Goal: Entertainment & Leisure: Consume media (video, audio)

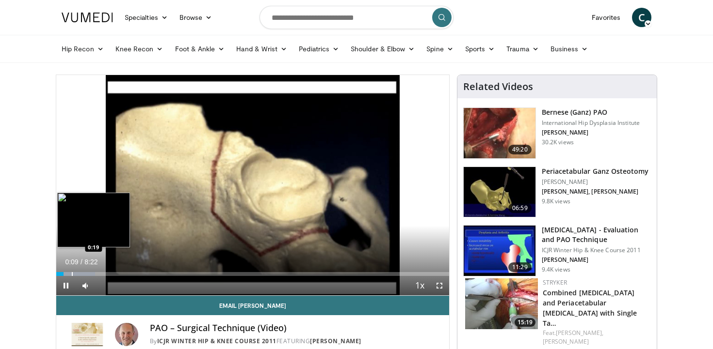
click at [72, 272] on div "Progress Bar" at bounding box center [72, 274] width 1 height 4
click at [86, 274] on div "Progress Bar" at bounding box center [86, 274] width 1 height 4
click at [95, 274] on div "Progress Bar" at bounding box center [95, 274] width 1 height 4
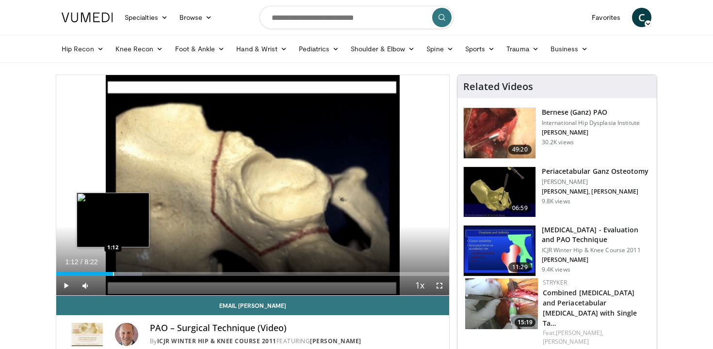
click at [113, 273] on div "Progress Bar" at bounding box center [113, 274] width 1 height 4
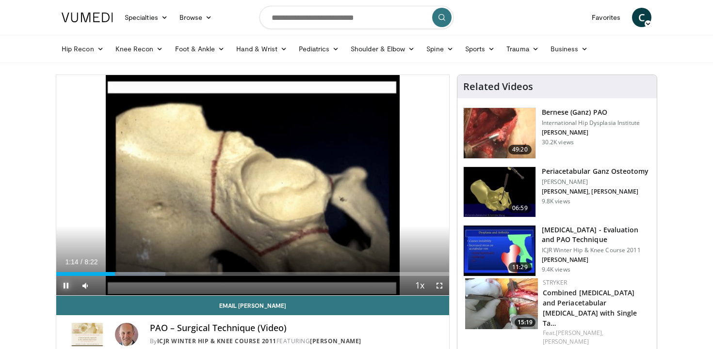
click at [62, 286] on span "Video Player" at bounding box center [65, 285] width 19 height 19
click at [64, 286] on span "Video Player" at bounding box center [65, 285] width 19 height 19
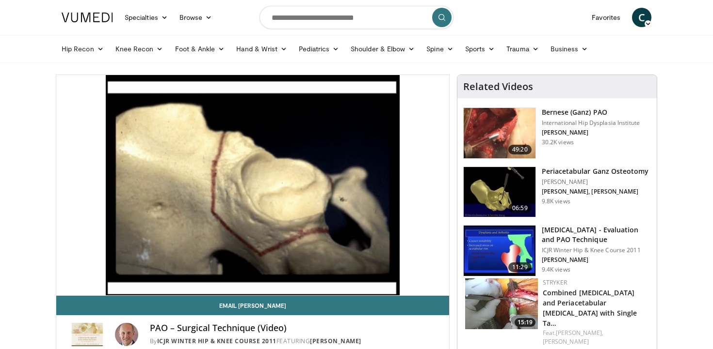
click at [65, 286] on div "10 seconds Tap to unmute" at bounding box center [252, 185] width 393 height 221
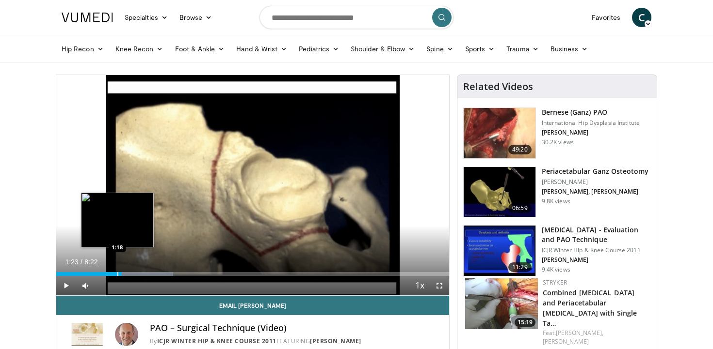
click at [117, 274] on div "Progress Bar" at bounding box center [117, 274] width 1 height 4
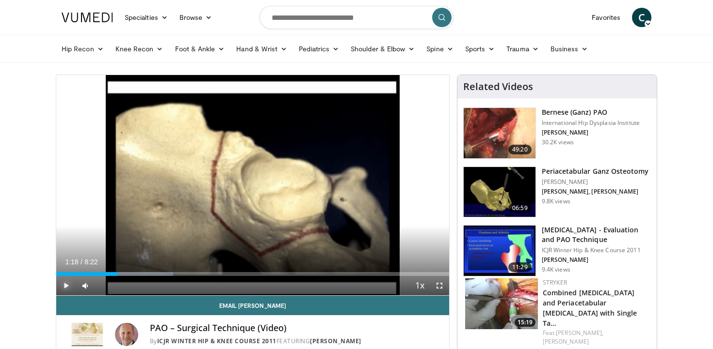
click at [64, 286] on span "Video Player" at bounding box center [65, 285] width 19 height 19
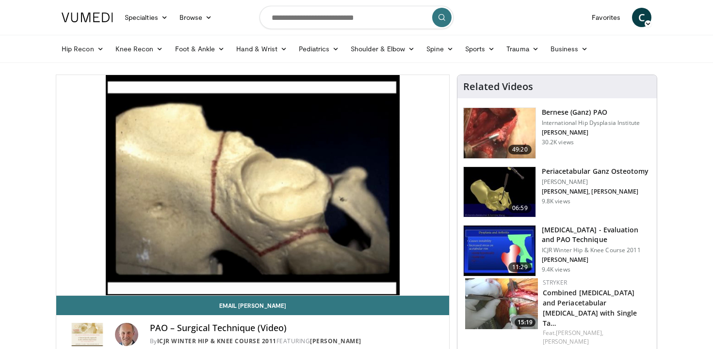
click at [64, 286] on video-js "**********" at bounding box center [252, 185] width 393 height 221
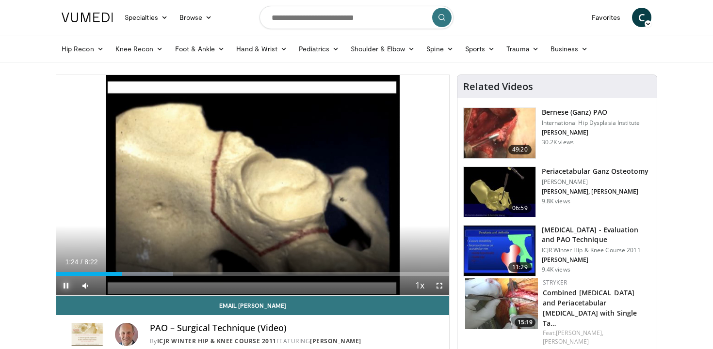
click at [64, 286] on span "Video Player" at bounding box center [65, 285] width 19 height 19
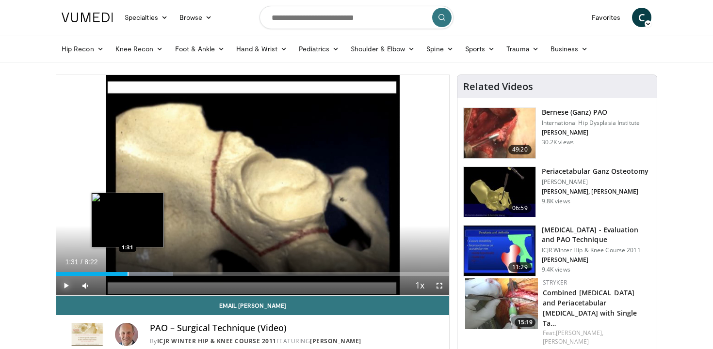
click at [127, 272] on div "Progress Bar" at bounding box center [127, 274] width 1 height 4
click at [140, 274] on div "Progress Bar" at bounding box center [140, 274] width 1 height 4
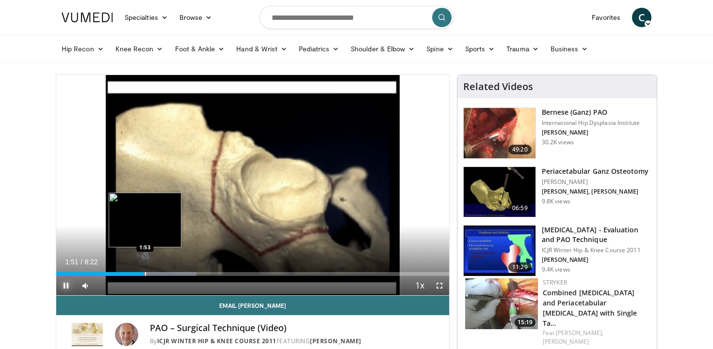
click at [145, 275] on div "Progress Bar" at bounding box center [145, 274] width 1 height 4
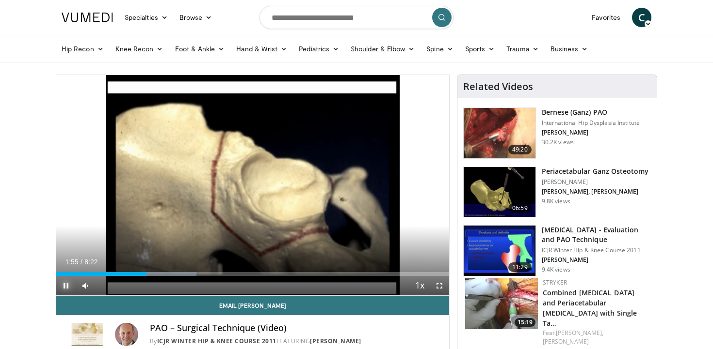
click at [65, 288] on span "Video Player" at bounding box center [65, 285] width 19 height 19
click at [64, 288] on span "Video Player" at bounding box center [65, 285] width 19 height 19
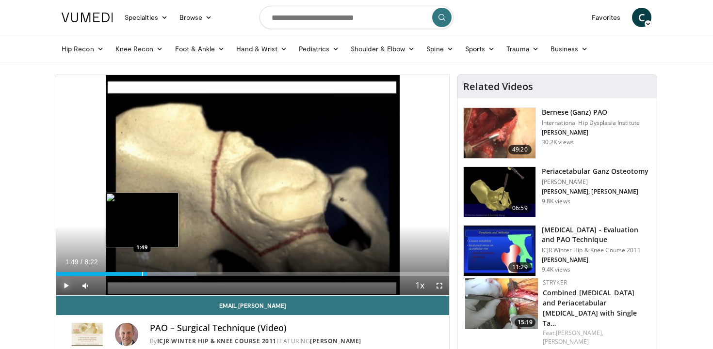
click at [142, 274] on div "Progress Bar" at bounding box center [142, 274] width 1 height 4
click at [145, 273] on div "Progress Bar" at bounding box center [145, 274] width 1 height 4
click at [147, 273] on div "Progress Bar" at bounding box center [147, 274] width 1 height 4
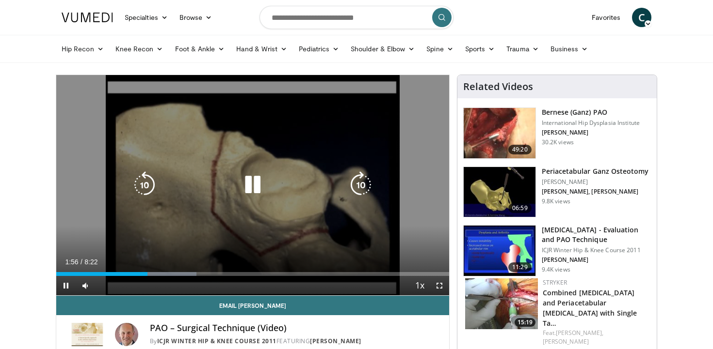
click at [149, 274] on video-js "**********" at bounding box center [252, 185] width 393 height 221
click at [232, 179] on div "Video Player" at bounding box center [253, 184] width 236 height 19
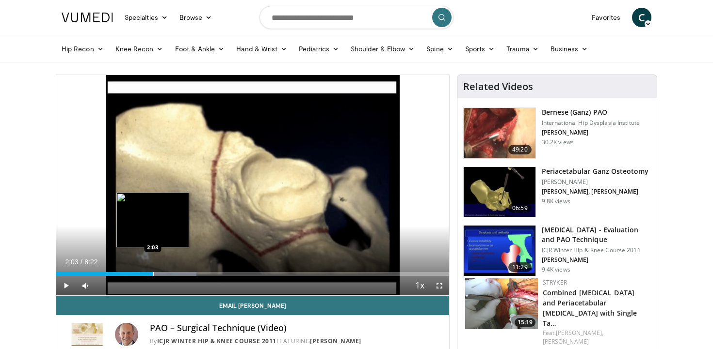
click at [153, 273] on div "Progress Bar" at bounding box center [153, 274] width 1 height 4
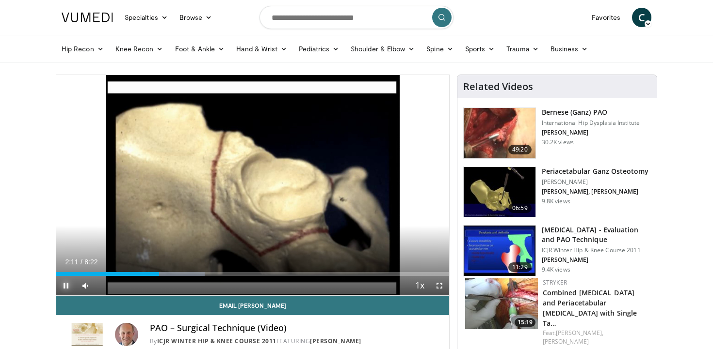
click at [64, 283] on span "Video Player" at bounding box center [65, 285] width 19 height 19
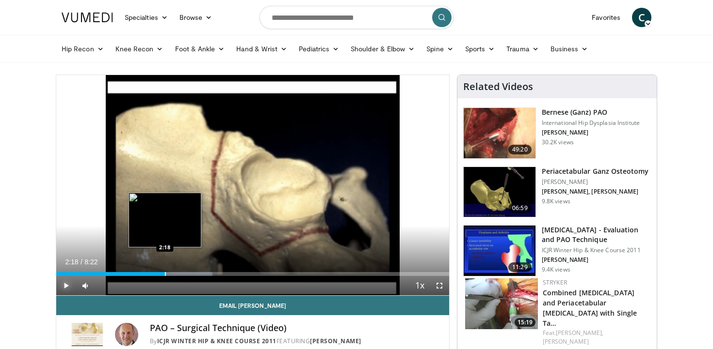
click at [164, 272] on div "Loaded : 39.73% 2:18 2:18" at bounding box center [252, 271] width 393 height 9
click at [162, 274] on div "Progress Bar" at bounding box center [162, 274] width 1 height 4
click at [167, 275] on div "Progress Bar" at bounding box center [167, 274] width 1 height 4
click at [170, 275] on div "Progress Bar" at bounding box center [170, 274] width 1 height 4
click at [175, 275] on div "Progress Bar" at bounding box center [175, 274] width 1 height 4
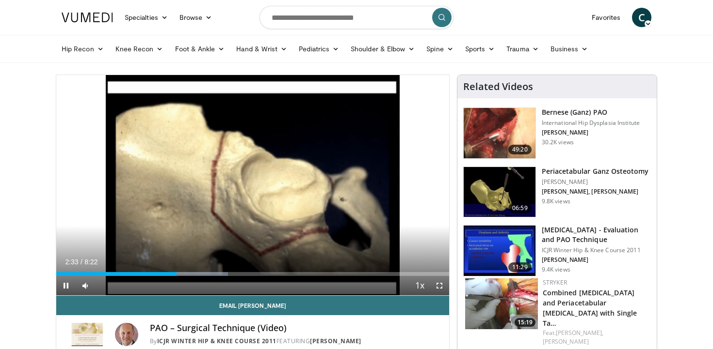
click at [181, 276] on div "Current Time 2:33 / Duration 8:22 Pause Skip Backward Skip Forward Mute 0% Load…" at bounding box center [252, 285] width 393 height 19
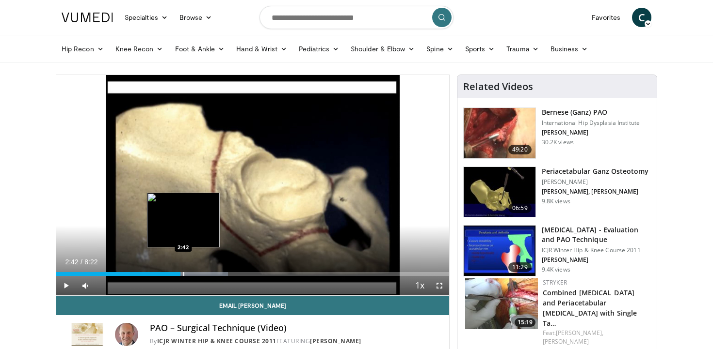
click at [183, 271] on div "Loaded : 43.70% 2:39 2:42" at bounding box center [252, 271] width 393 height 9
click at [188, 272] on div "Progress Bar" at bounding box center [188, 274] width 1 height 4
click at [196, 271] on div "Loaded : 45.77% 2:51 2:59" at bounding box center [252, 271] width 393 height 9
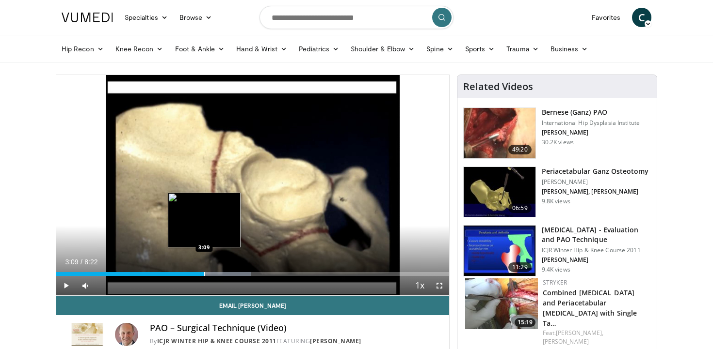
click at [204, 273] on div "Progress Bar" at bounding box center [204, 274] width 1 height 4
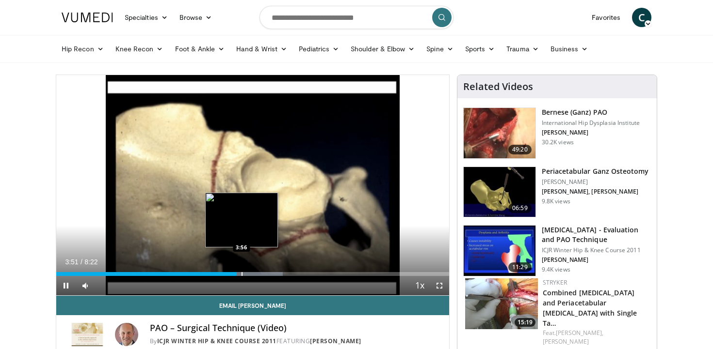
click at [241, 272] on div "Progress Bar" at bounding box center [241, 274] width 1 height 4
click at [252, 275] on div "Progress Bar" at bounding box center [252, 274] width 1 height 4
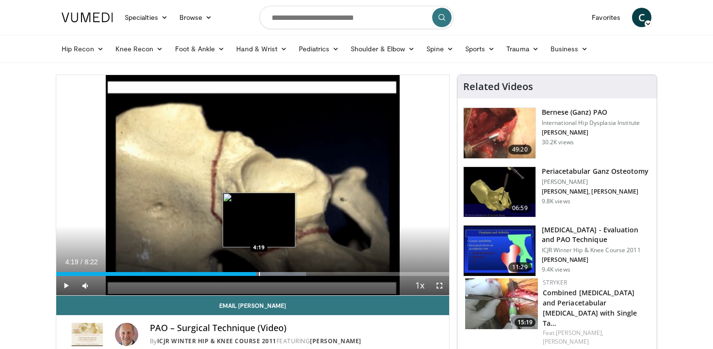
click at [259, 274] on div "Progress Bar" at bounding box center [259, 274] width 1 height 4
click at [270, 272] on div "Progress Bar" at bounding box center [270, 274] width 1 height 4
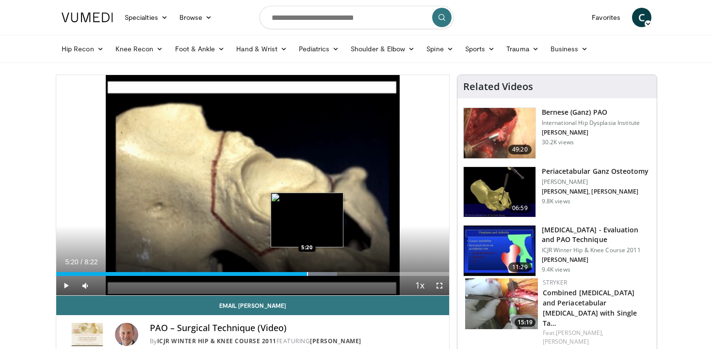
click at [306, 276] on div "Loaded : 71.52% 4:54 5:20" at bounding box center [252, 274] width 393 height 4
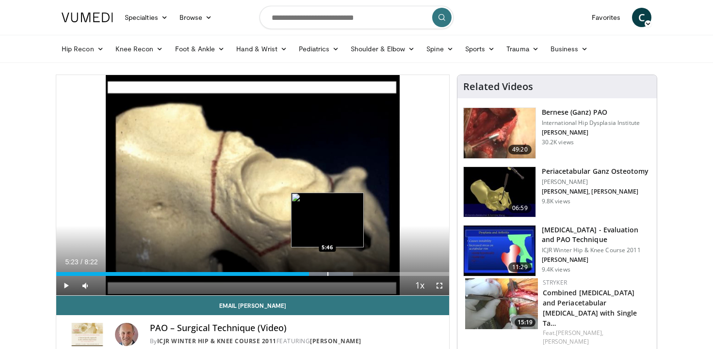
click at [327, 271] on div "Loaded : 75.63% 5:23 5:46" at bounding box center [252, 271] width 393 height 9
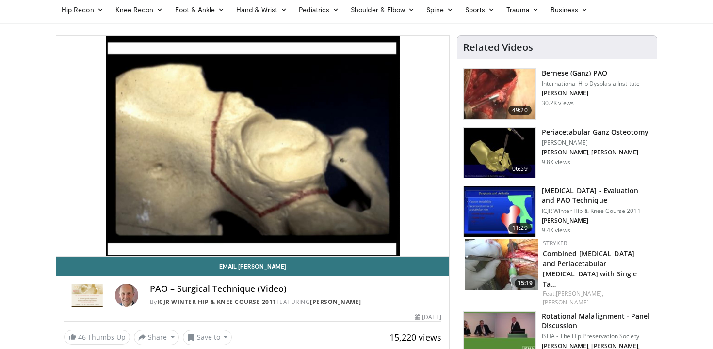
scroll to position [36, 0]
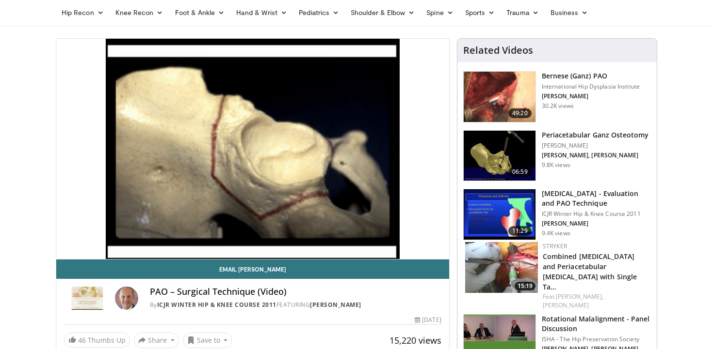
click at [575, 138] on h3 "Periacetabular Ganz Osteotomy" at bounding box center [594, 135] width 107 height 10
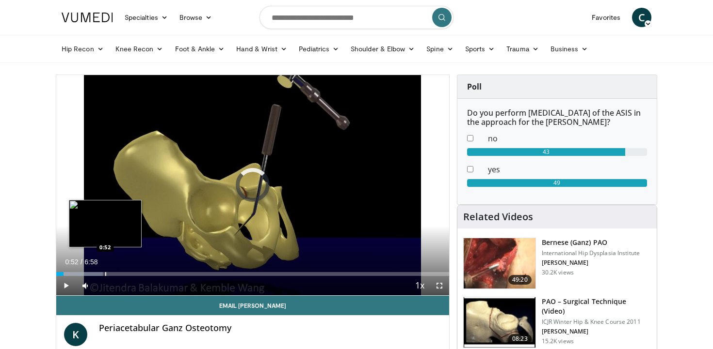
click at [105, 275] on div "Progress Bar" at bounding box center [105, 274] width 1 height 4
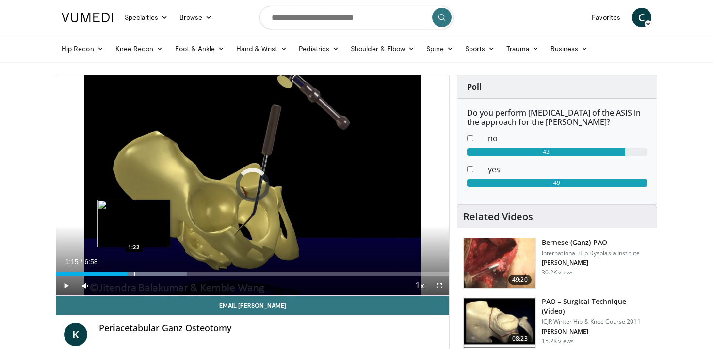
click at [134, 273] on div "Progress Bar" at bounding box center [134, 274] width 1 height 4
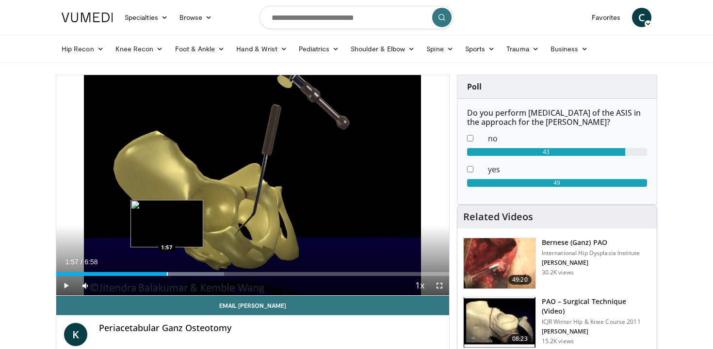
click at [166, 274] on div "Loaded : 42.68% 1:57 1:57" at bounding box center [252, 274] width 393 height 4
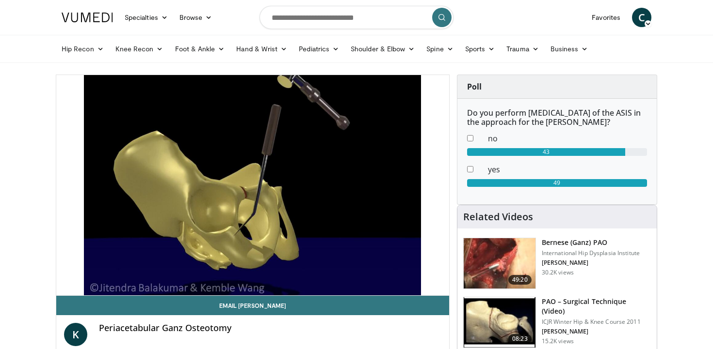
click at [175, 273] on video-js "**********" at bounding box center [252, 185] width 393 height 221
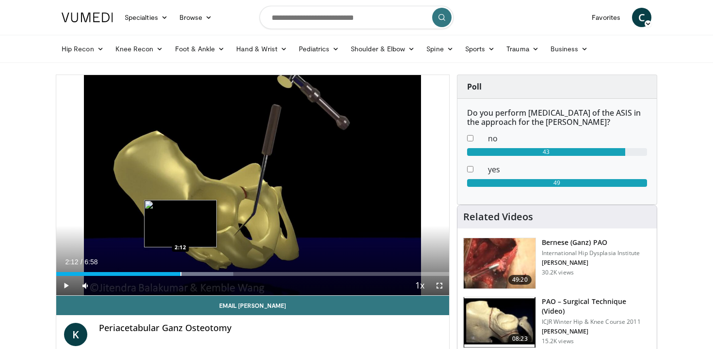
click at [180, 272] on div "Progress Bar" at bounding box center [180, 274] width 1 height 4
click at [186, 272] on div "Progress Bar" at bounding box center [186, 274] width 1 height 4
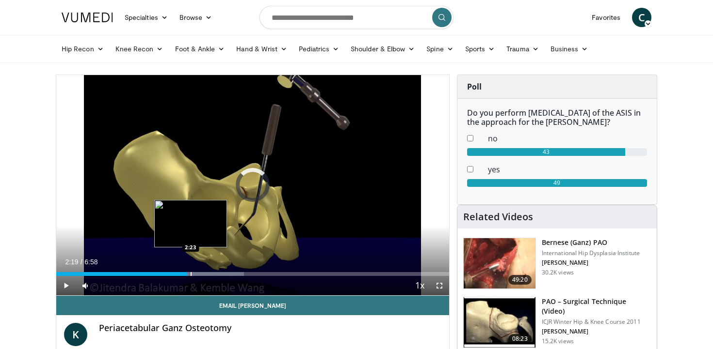
click at [191, 274] on div "Progress Bar" at bounding box center [191, 274] width 1 height 4
click at [197, 275] on div "Progress Bar" at bounding box center [197, 274] width 1 height 4
click at [203, 275] on div "Progress Bar" at bounding box center [203, 274] width 1 height 4
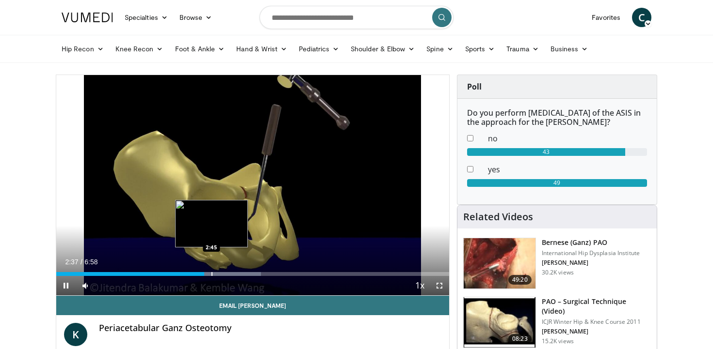
click at [211, 274] on div "Progress Bar" at bounding box center [211, 274] width 1 height 4
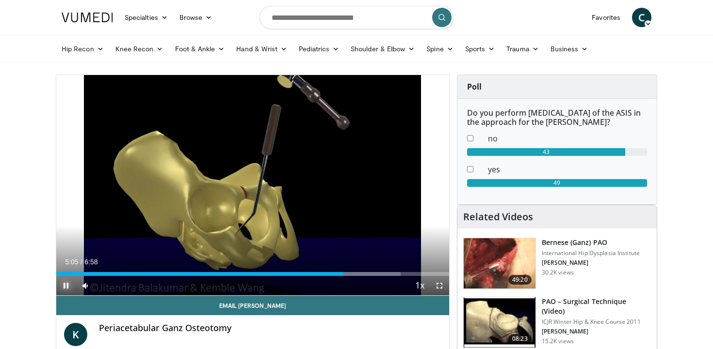
click at [66, 284] on span "Video Player" at bounding box center [65, 285] width 19 height 19
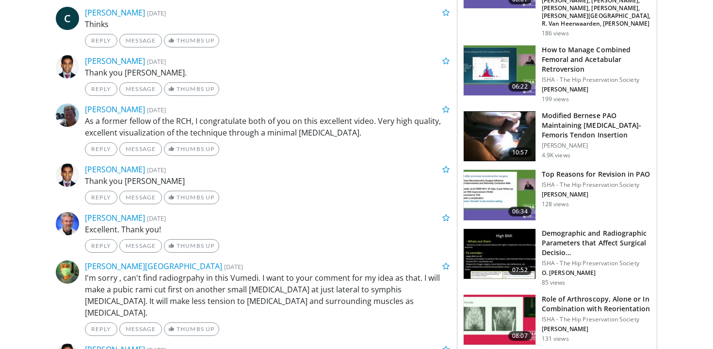
scroll to position [524, 0]
